Goal: Check status

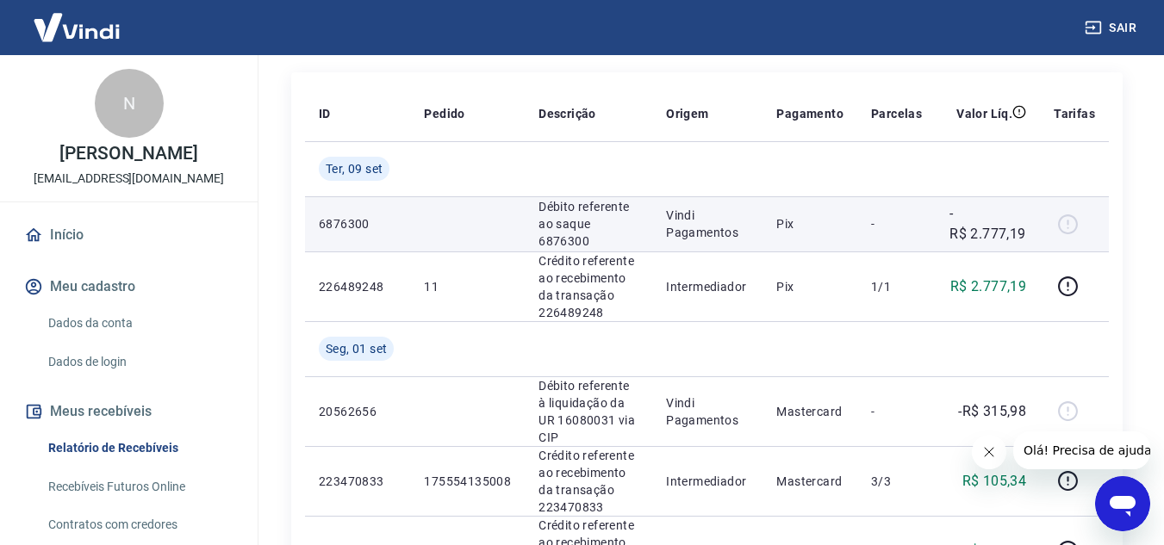
scroll to position [259, 0]
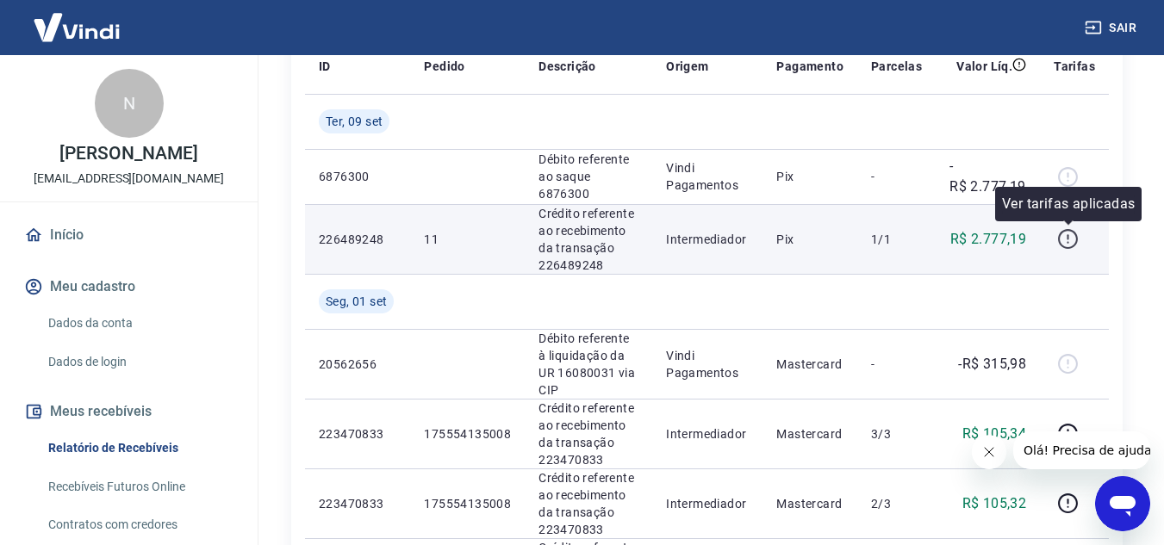
click at [1066, 234] on icon "button" at bounding box center [1068, 239] width 22 height 22
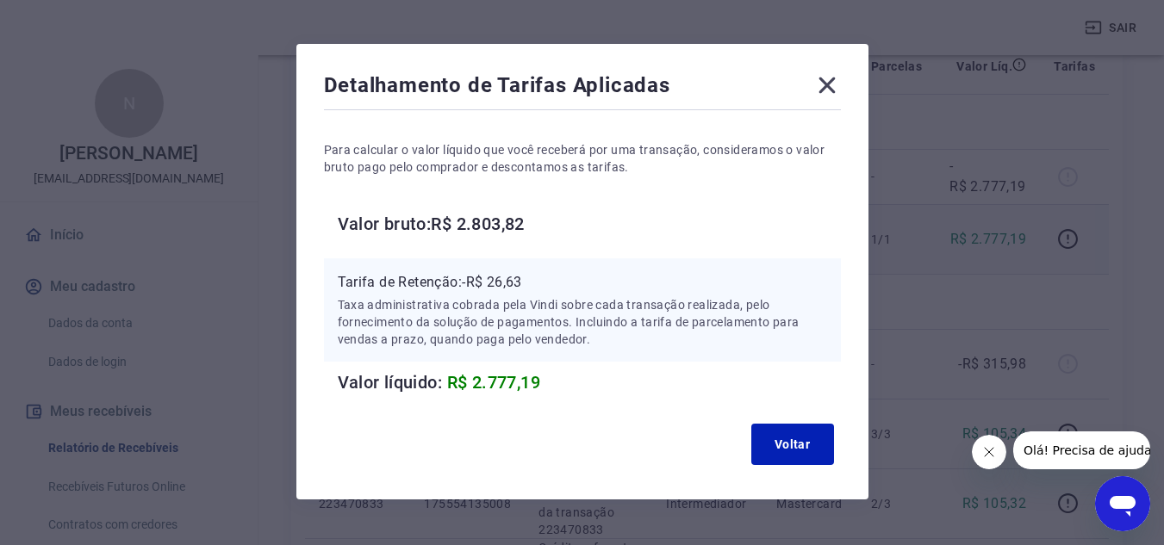
scroll to position [76, 0]
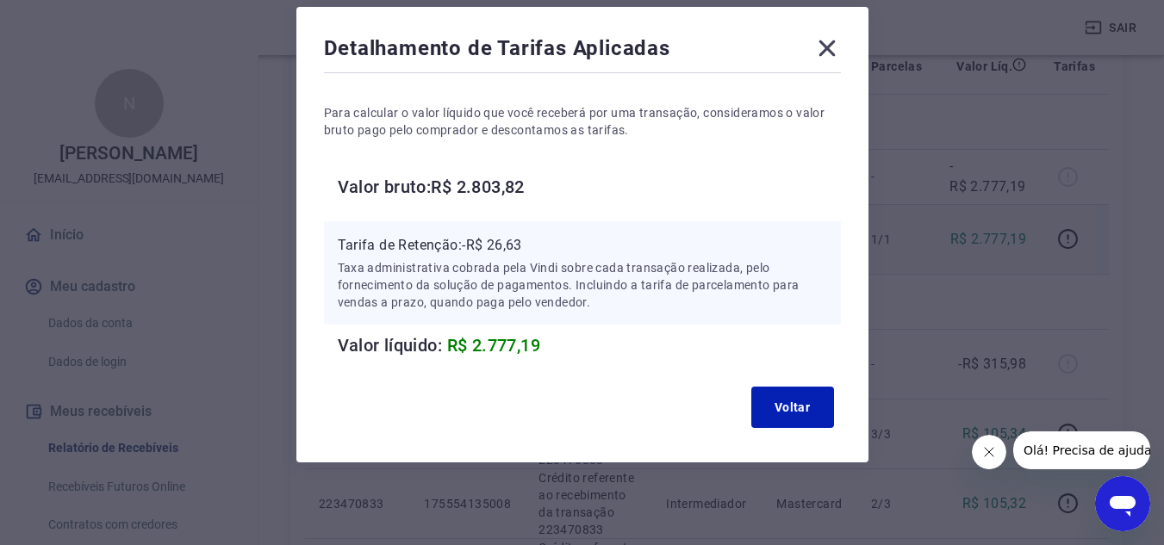
click at [826, 50] on icon at bounding box center [827, 48] width 16 height 16
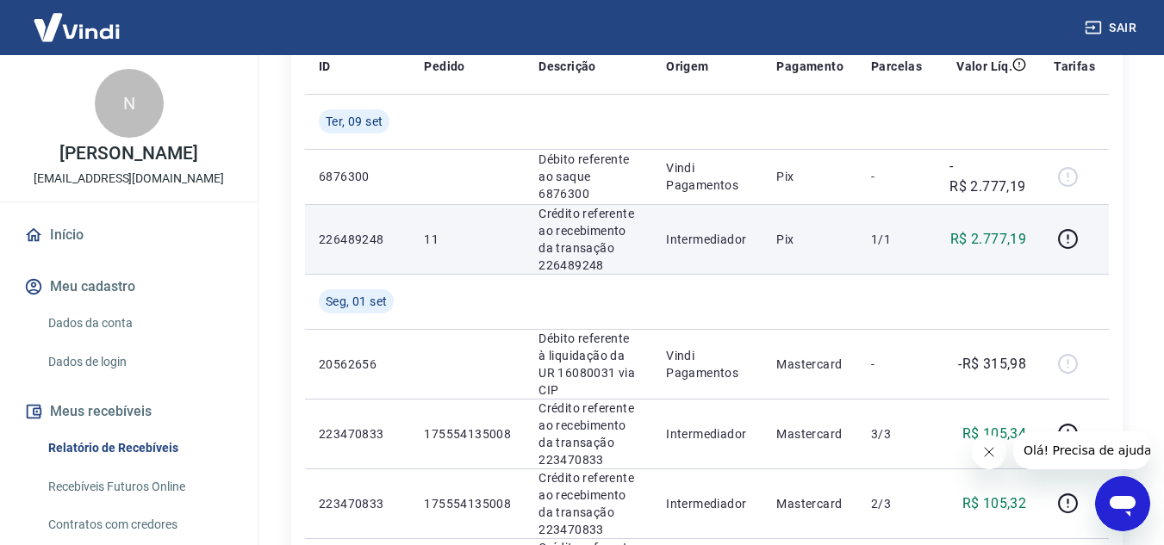
click at [997, 458] on button "Fechar mensagem da empresa" at bounding box center [988, 452] width 34 height 34
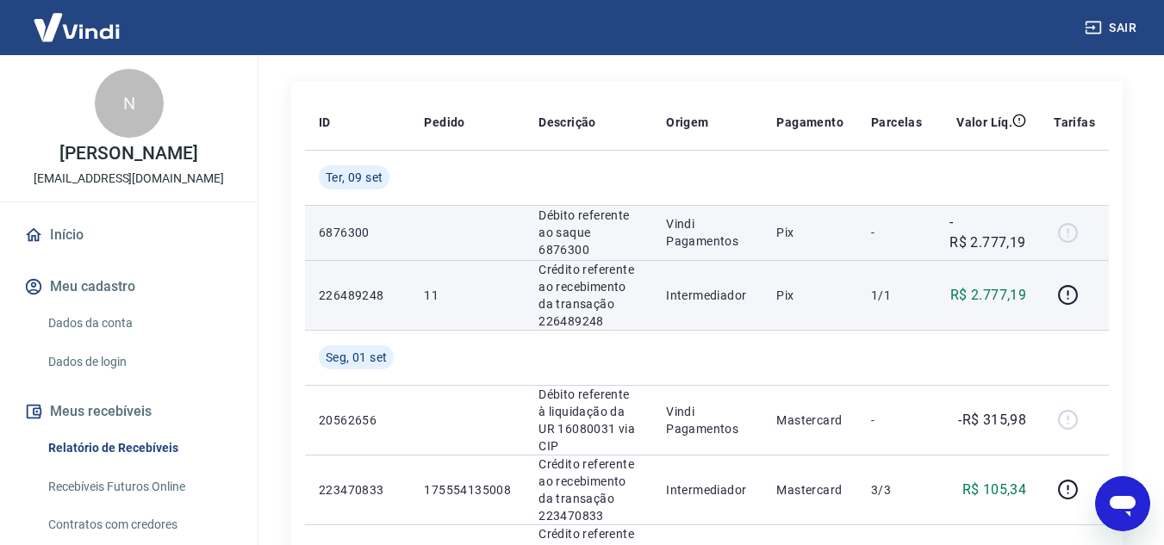
scroll to position [172, 0]
